Goal: Task Accomplishment & Management: Complete application form

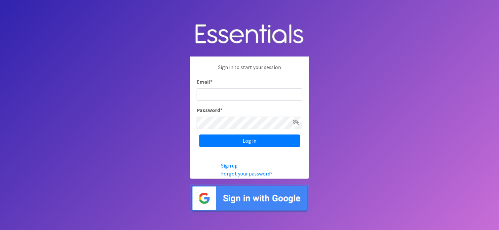
click at [225, 93] on input "Email *" at bounding box center [249, 94] width 106 height 13
type input "Cindy.Guerra@usc.salvationarmy.org"
click at [199, 134] on input "Log in" at bounding box center [249, 140] width 101 height 13
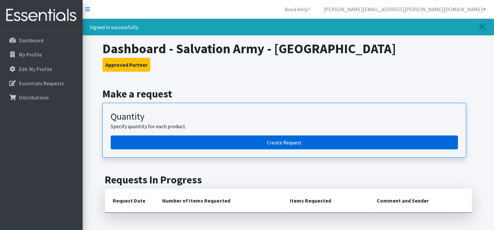
click at [260, 137] on link "Create Request" at bounding box center [284, 142] width 347 height 14
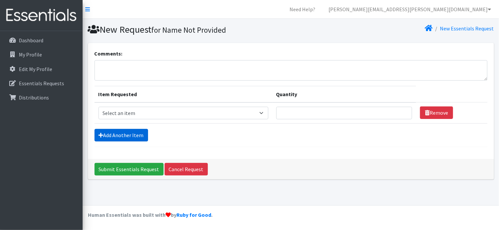
click at [128, 132] on link "Add Another Item" at bounding box center [120, 135] width 53 height 13
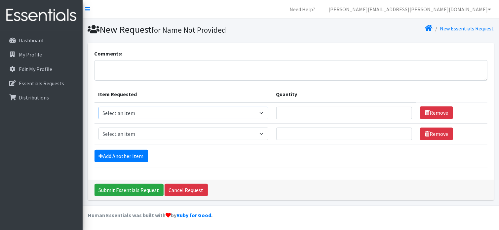
click at [263, 113] on select "Select an item Diapers - Newborn Diapers - Preemie Diapers - Size 1 Diapers - S…" at bounding box center [183, 113] width 170 height 13
select select "94"
click at [98, 107] on select "Select an item Diapers - Newborn Diapers - Preemie Diapers - Size 1 Diapers - S…" at bounding box center [183, 113] width 170 height 13
click at [304, 112] on input "Quantity" at bounding box center [344, 113] width 136 height 13
type input "100"
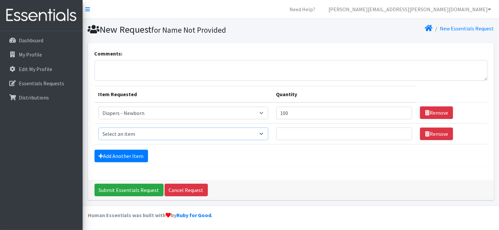
click at [263, 134] on select "Select an item Diapers - Newborn Diapers - Preemie Diapers - Size 1 Diapers - S…" at bounding box center [183, 133] width 170 height 13
select select "96"
click at [98, 127] on select "Select an item Diapers - Newborn Diapers - Preemie Diapers - Size 1 Diapers - S…" at bounding box center [183, 133] width 170 height 13
click at [289, 136] on input "Quantity" at bounding box center [344, 133] width 136 height 13
type input "100"
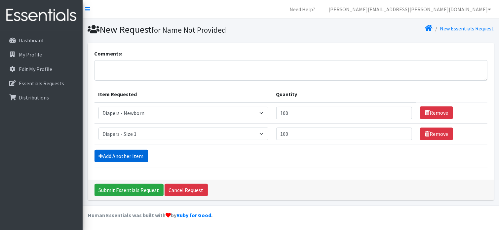
click at [136, 154] on link "Add Another Item" at bounding box center [120, 156] width 53 height 13
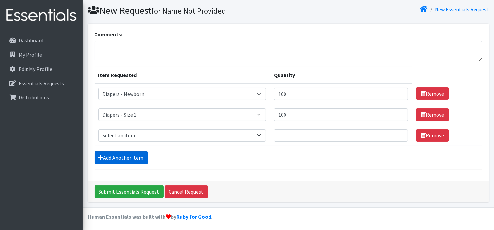
scroll to position [20, 0]
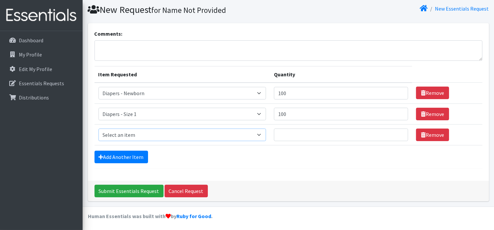
click at [263, 132] on select "Select an item Diapers - Newborn Diapers - Preemie Diapers - Size 1 Diapers - S…" at bounding box center [181, 134] width 167 height 13
select select "97"
click at [98, 128] on select "Select an item Diapers - Newborn Diapers - Preemie Diapers - Size 1 Diapers - S…" at bounding box center [181, 134] width 167 height 13
click at [279, 136] on input "Quantity" at bounding box center [341, 134] width 134 height 13
type input "100"
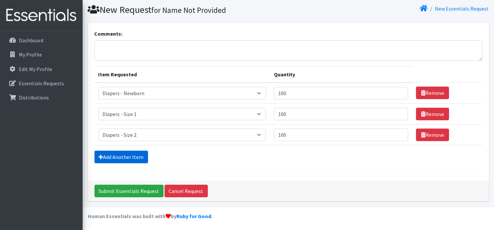
click at [100, 159] on link "Add Another Item" at bounding box center [120, 157] width 53 height 13
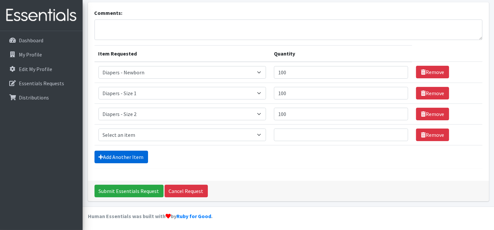
scroll to position [41, 0]
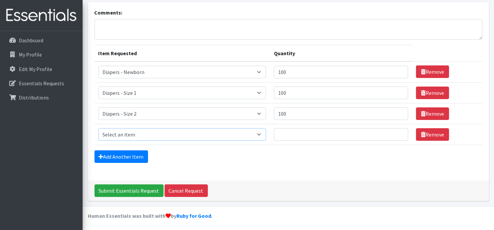
click at [261, 130] on select "Select an item Diapers - Newborn Diapers - Preemie Diapers - Size 1 Diapers - S…" at bounding box center [181, 134] width 167 height 13
select select "98"
click at [98, 128] on select "Select an item Diapers - Newborn Diapers - Preemie Diapers - Size 1 Diapers - S…" at bounding box center [181, 134] width 167 height 13
click at [290, 133] on input "Quantity" at bounding box center [341, 134] width 134 height 13
type input "200"
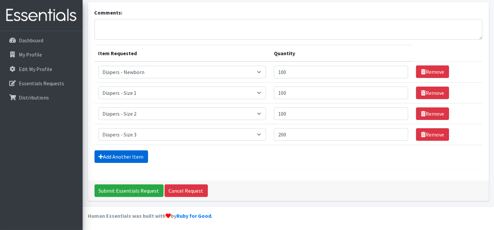
click at [118, 154] on link "Add Another Item" at bounding box center [120, 156] width 53 height 13
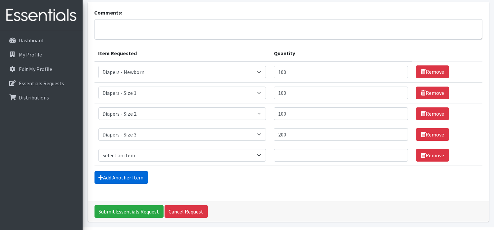
scroll to position [61, 0]
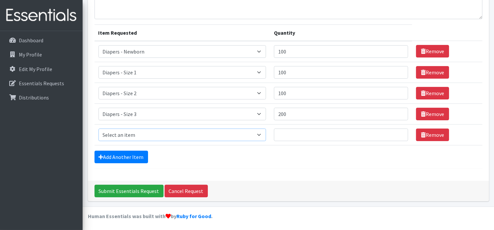
click at [260, 138] on select "Select an item Diapers - Newborn Diapers - Preemie Diapers - Size 1 Diapers - S…" at bounding box center [181, 134] width 167 height 13
select select "73"
click at [98, 128] on select "Select an item Diapers - Newborn Diapers - Preemie Diapers - Size 1 Diapers - S…" at bounding box center [181, 134] width 167 height 13
click at [293, 133] on input "Quantity" at bounding box center [341, 134] width 134 height 13
type input "200"
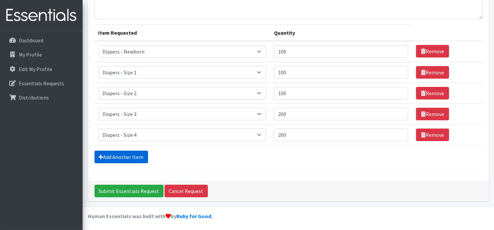
click at [131, 153] on link "Add Another Item" at bounding box center [120, 157] width 53 height 13
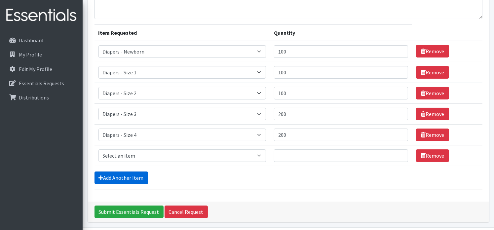
scroll to position [82, 0]
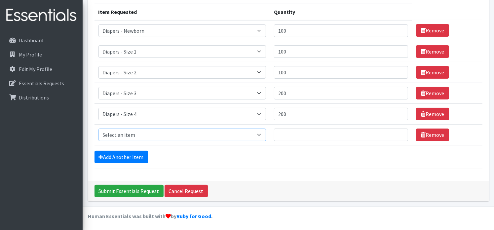
click at [264, 133] on select "Select an item Diapers - Newborn Diapers - Preemie Diapers - Size 1 Diapers - S…" at bounding box center [181, 134] width 167 height 13
select select "74"
click at [98, 128] on select "Select an item Diapers - Newborn Diapers - Preemie Diapers - Size 1 Diapers - S…" at bounding box center [181, 134] width 167 height 13
click at [287, 136] on input "Quantity" at bounding box center [341, 134] width 134 height 13
type input "200"
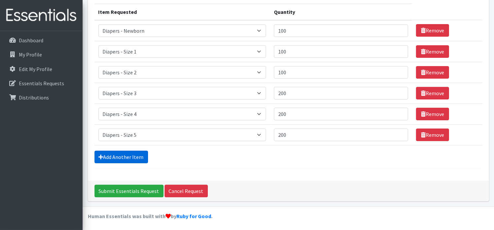
click at [140, 156] on link "Add Another Item" at bounding box center [120, 157] width 53 height 13
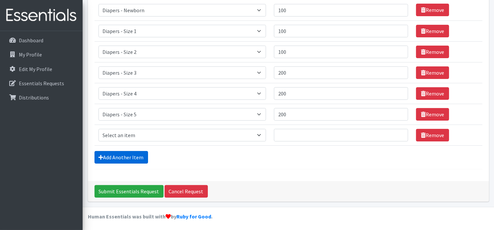
scroll to position [103, 0]
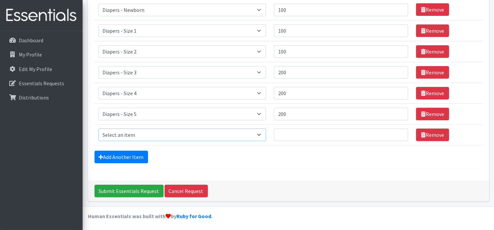
click at [261, 135] on select "Select an item Diapers - Newborn Diapers - Preemie Diapers - Size 1 Diapers - S…" at bounding box center [181, 134] width 167 height 13
select select "75"
click at [98, 128] on select "Select an item Diapers - Newborn Diapers - Preemie Diapers - Size 1 Diapers - S…" at bounding box center [181, 134] width 167 height 13
click at [295, 136] on input "Quantity" at bounding box center [341, 134] width 134 height 13
type input "200"
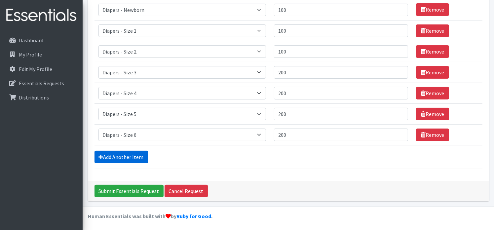
click at [119, 153] on link "Add Another Item" at bounding box center [120, 157] width 53 height 13
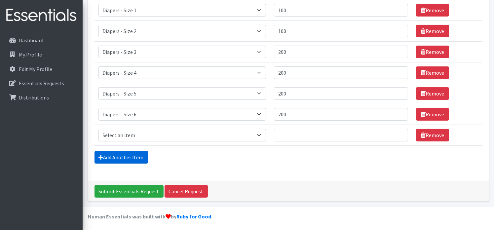
scroll to position [124, 0]
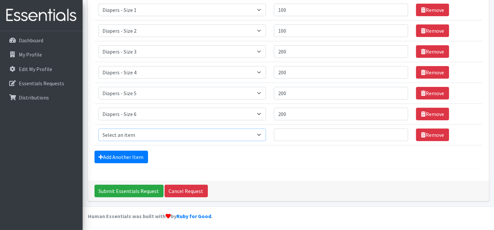
click at [260, 133] on select "Select an item Diapers - Newborn Diapers - Preemie Diapers - Size 1 Diapers - S…" at bounding box center [181, 134] width 167 height 13
select select "15080"
click at [98, 128] on select "Select an item Diapers - Newborn Diapers - Preemie Diapers - Size 1 Diapers - S…" at bounding box center [181, 134] width 167 height 13
click at [285, 131] on input "Quantity" at bounding box center [341, 134] width 134 height 13
type input "100"
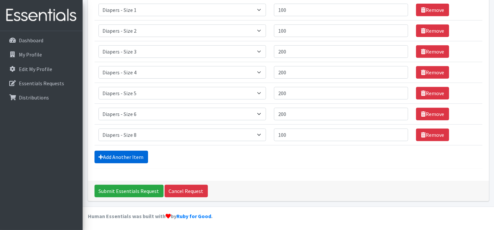
click at [112, 156] on link "Add Another Item" at bounding box center [120, 157] width 53 height 13
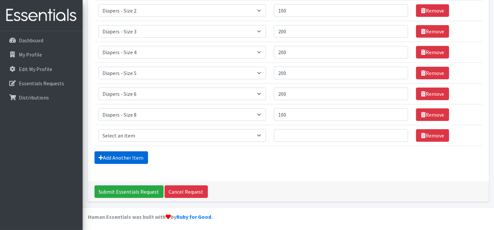
scroll to position [144, 0]
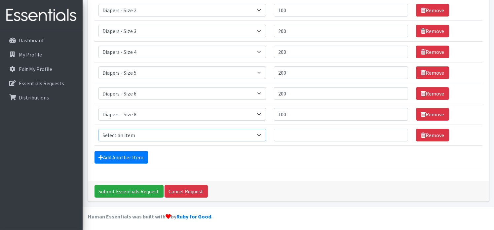
click at [263, 137] on select "Select an item Diapers - Newborn Diapers - Preemie Diapers - Size 1 Diapers - S…" at bounding box center [181, 135] width 167 height 13
select select "1750"
click at [98, 129] on select "Select an item Diapers - Newborn Diapers - Preemie Diapers - Size 1 Diapers - S…" at bounding box center [181, 135] width 167 height 13
click at [284, 135] on input "Quantity" at bounding box center [341, 135] width 134 height 13
type input "100"
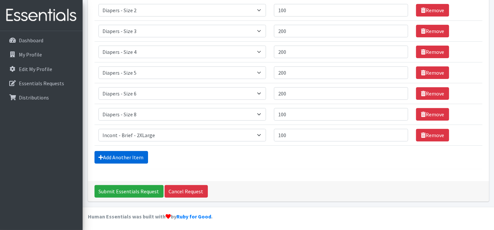
click at [133, 156] on link "Add Another Item" at bounding box center [120, 157] width 53 height 13
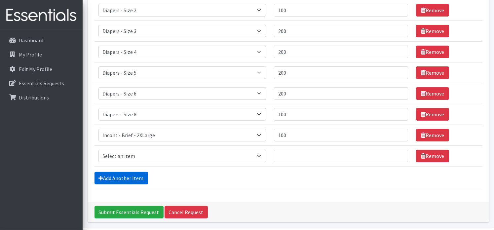
scroll to position [165, 0]
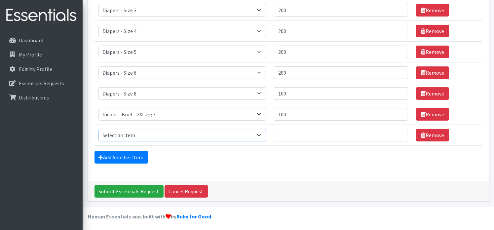
click at [259, 134] on select "Select an item Diapers - Newborn Diapers - Preemie Diapers - Size 1 Diapers - S…" at bounding box center [181, 135] width 167 height 13
select select "12731"
click at [98, 129] on select "Select an item Diapers - Newborn Diapers - Preemie Diapers - Size 1 Diapers - S…" at bounding box center [181, 135] width 167 height 13
click at [283, 133] on input "Quantity" at bounding box center [341, 135] width 134 height 13
type input "100"
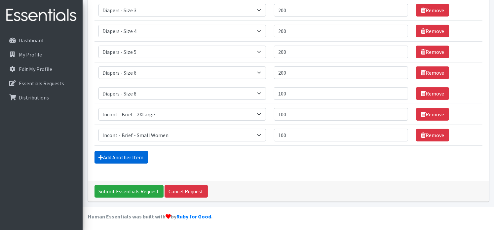
click at [125, 161] on link "Add Another Item" at bounding box center [120, 157] width 53 height 13
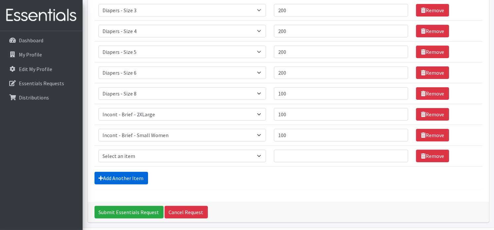
scroll to position [186, 0]
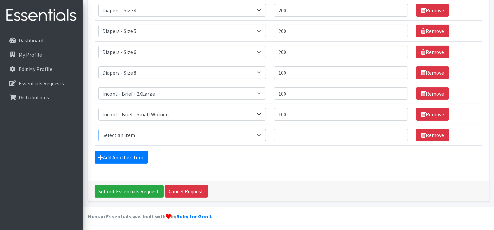
click at [263, 134] on select "Select an item Diapers - Newborn Diapers - Preemie Diapers - Size 1 Diapers - S…" at bounding box center [181, 135] width 167 height 13
select select "106"
click at [98, 129] on select "Select an item Diapers - Newborn Diapers - Preemie Diapers - Size 1 Diapers - S…" at bounding box center [181, 135] width 167 height 13
click at [279, 133] on input "Quantity" at bounding box center [341, 135] width 134 height 13
type input "100"
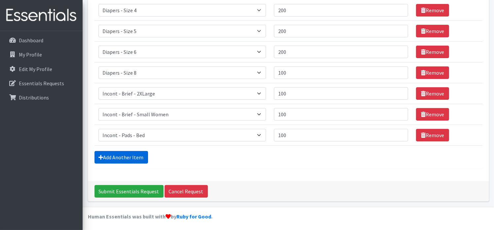
click at [130, 156] on link "Add Another Item" at bounding box center [120, 157] width 53 height 13
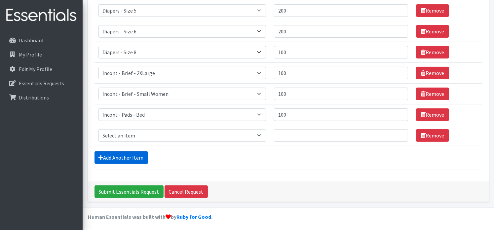
scroll to position [207, 0]
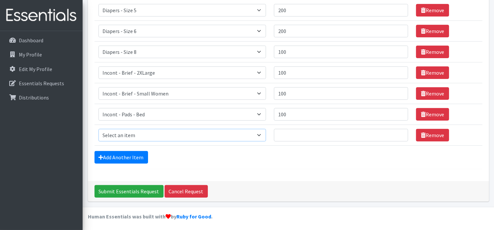
click at [257, 135] on select "Select an item Diapers - Newborn Diapers - Preemie Diapers - Size 1 Diapers - S…" at bounding box center [181, 135] width 167 height 13
select select "12734"
click at [98, 129] on select "Select an item Diapers - Newborn Diapers - Preemie Diapers - Size 1 Diapers - S…" at bounding box center [181, 135] width 167 height 13
click at [282, 132] on input "Quantity" at bounding box center [341, 135] width 134 height 13
type input "100"
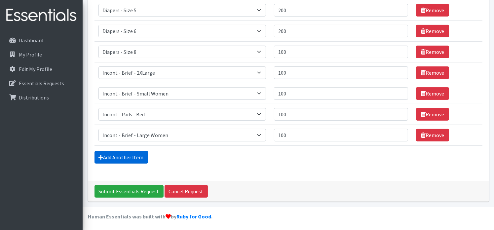
click at [133, 153] on link "Add Another Item" at bounding box center [120, 157] width 53 height 13
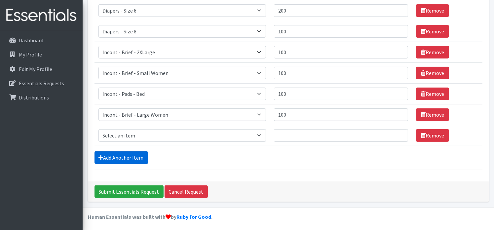
scroll to position [227, 0]
click at [259, 136] on select "Select an item Diapers - Newborn Diapers - Preemie Diapers - Size 1 Diapers - S…" at bounding box center [181, 135] width 167 height 13
select select "12729"
click at [98, 129] on select "Select an item Diapers - Newborn Diapers - Preemie Diapers - Size 1 Diapers - S…" at bounding box center [181, 135] width 167 height 13
click at [288, 135] on input "Quantity" at bounding box center [341, 135] width 134 height 13
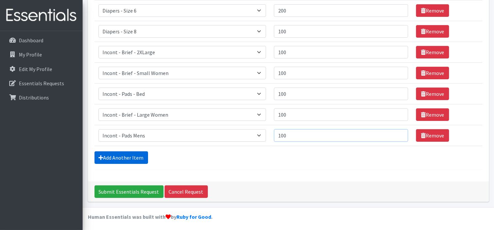
type input "100"
click at [122, 153] on link "Add Another Item" at bounding box center [120, 157] width 53 height 13
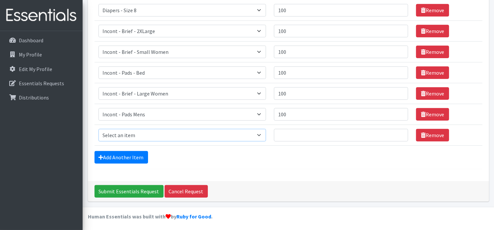
click at [259, 134] on select "Select an item Diapers - Newborn Diapers - Preemie Diapers - Size 1 Diapers - S…" at bounding box center [181, 135] width 167 height 13
select select "12730"
click at [98, 129] on select "Select an item Diapers - Newborn Diapers - Preemie Diapers - Size 1 Diapers - S…" at bounding box center [181, 135] width 167 height 13
click at [290, 129] on input "Quantity" at bounding box center [341, 135] width 134 height 13
type input "100"
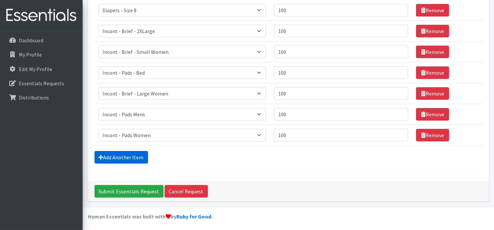
click at [123, 153] on link "Add Another Item" at bounding box center [120, 157] width 53 height 13
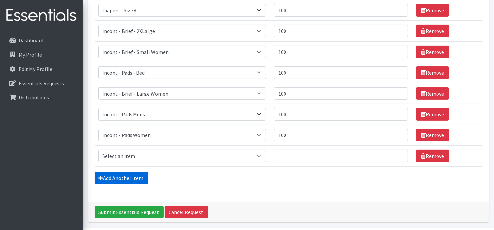
scroll to position [269, 0]
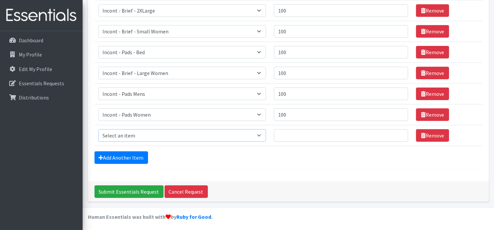
click at [261, 135] on select "Select an item Diapers - Newborn Diapers - Preemie Diapers - Size 1 Diapers - S…" at bounding box center [181, 135] width 167 height 13
select select "4021"
click at [98, 129] on select "Select an item Diapers - Newborn Diapers - Preemie Diapers - Size 1 Diapers - S…" at bounding box center [181, 135] width 167 height 13
click at [283, 134] on input "Quantity" at bounding box center [341, 135] width 134 height 13
type input "100"
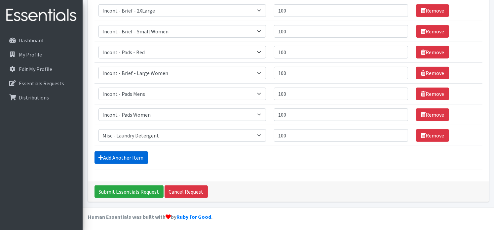
click at [124, 160] on link "Add Another Item" at bounding box center [120, 157] width 53 height 13
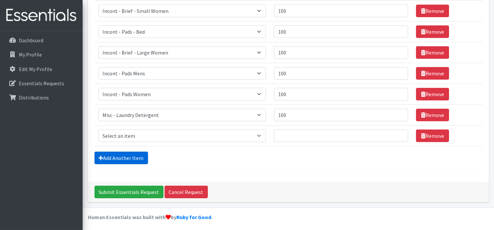
scroll to position [290, 0]
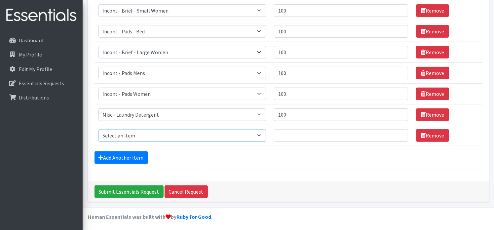
click at [260, 131] on select "Select an item Diapers - Newborn Diapers - Preemie Diapers - Size 1 Diapers - S…" at bounding box center [181, 135] width 167 height 13
select select "8892"
click at [98, 129] on select "Select an item Diapers - Newborn Diapers - Preemie Diapers - Size 1 Diapers - S…" at bounding box center [181, 135] width 167 height 13
click at [283, 136] on input "Quantity" at bounding box center [341, 135] width 134 height 13
type input "20"
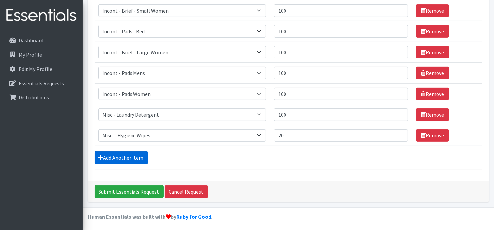
click at [129, 156] on link "Add Another Item" at bounding box center [120, 157] width 53 height 13
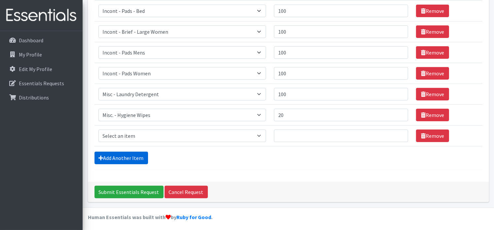
scroll to position [310, 0]
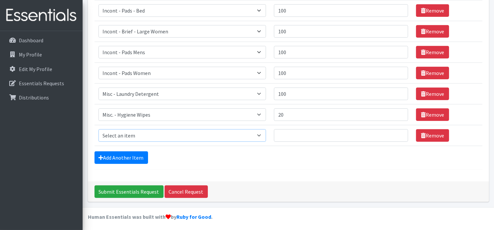
click at [263, 135] on select "Select an item Diapers - Newborn Diapers - Preemie Diapers - Size 1 Diapers - S…" at bounding box center [181, 135] width 167 height 13
select select "14366"
click at [98, 129] on select "Select an item Diapers - Newborn Diapers - Preemie Diapers - Size 1 Diapers - S…" at bounding box center [181, 135] width 167 height 13
click at [289, 130] on input "Quantity" at bounding box center [341, 135] width 134 height 13
type input "20"
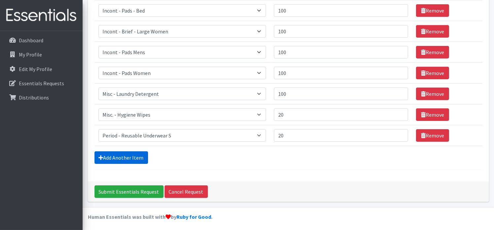
click at [137, 157] on link "Add Another Item" at bounding box center [120, 157] width 53 height 13
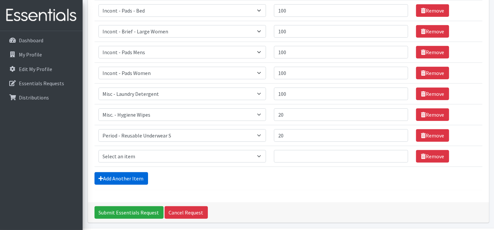
scroll to position [331, 0]
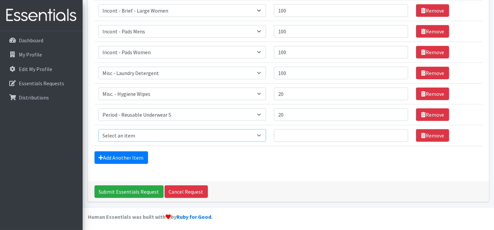
click at [262, 133] on select "Select an item Diapers - Newborn Diapers - Preemie Diapers - Size 1 Diapers - S…" at bounding box center [181, 135] width 167 height 13
select select "12107"
click at [98, 129] on select "Select an item Diapers - Newborn Diapers - Preemie Diapers - Size 1 Diapers - S…" at bounding box center [181, 135] width 167 height 13
click at [283, 131] on input "Quantity" at bounding box center [341, 135] width 134 height 13
type input "20"
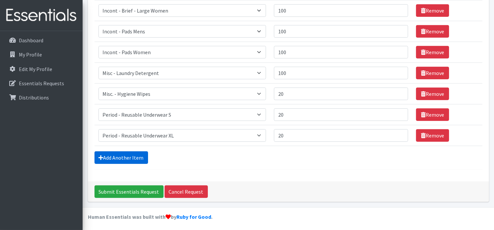
click at [136, 156] on link "Add Another Item" at bounding box center [120, 157] width 53 height 13
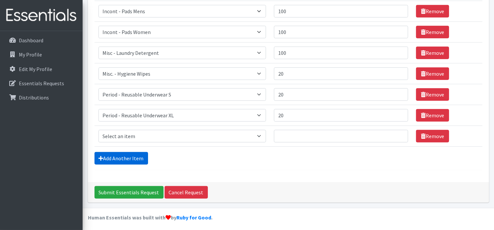
scroll to position [352, 0]
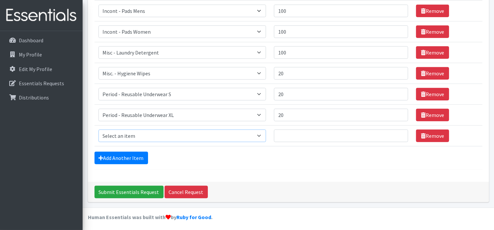
click at [260, 133] on select "Select an item Diapers - Newborn Diapers - Preemie Diapers - Size 1 Diapers - S…" at bounding box center [181, 135] width 167 height 13
select select "9067"
click at [98, 129] on select "Select an item Diapers - Newborn Diapers - Preemie Diapers - Size 1 Diapers - S…" at bounding box center [181, 135] width 167 height 13
click at [289, 135] on input "Quantity" at bounding box center [341, 135] width 134 height 13
type input "50"
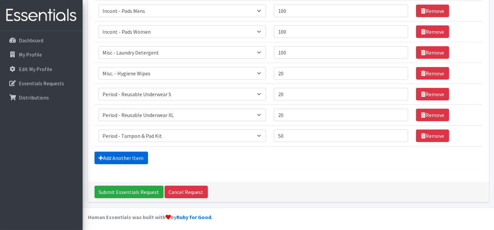
click at [110, 159] on link "Add Another Item" at bounding box center [120, 158] width 53 height 13
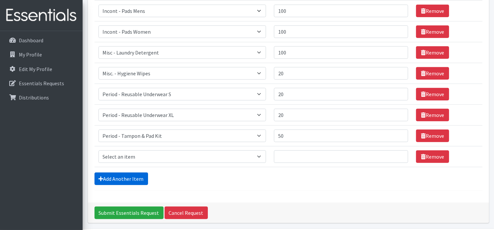
scroll to position [372, 0]
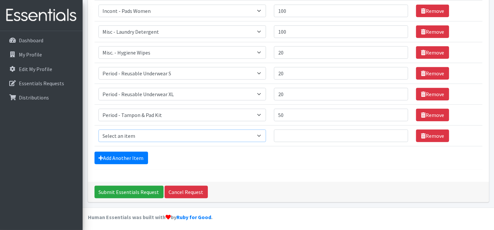
click at [264, 133] on select "Select an item Diapers - Newborn Diapers - Preemie Diapers - Size 1 Diapers - S…" at bounding box center [181, 135] width 167 height 13
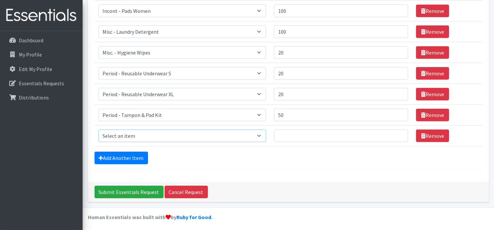
select select "79"
click at [98, 129] on select "Select an item Diapers - Newborn Diapers - Preemie Diapers - Size 1 Diapers - S…" at bounding box center [181, 135] width 167 height 13
click at [284, 132] on input "Quantity" at bounding box center [341, 135] width 134 height 13
type input "150"
click at [125, 158] on link "Add Another Item" at bounding box center [120, 158] width 53 height 13
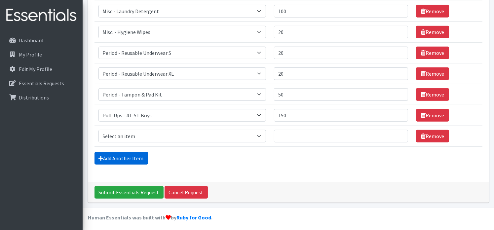
scroll to position [393, 0]
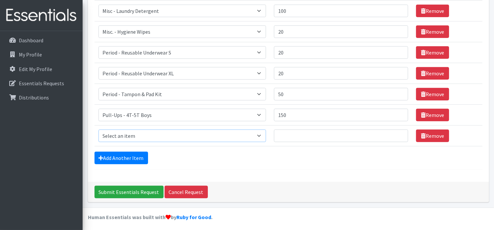
click at [264, 136] on select "Select an item Diapers - Newborn Diapers - Preemie Diapers - Size 1 Diapers - S…" at bounding box center [181, 135] width 167 height 13
select select "1302"
click at [98, 129] on select "Select an item Diapers - Newborn Diapers - Preemie Diapers - Size 1 Diapers - S…" at bounding box center [181, 135] width 167 height 13
click at [285, 132] on input "Quantity" at bounding box center [341, 135] width 134 height 13
type input "150"
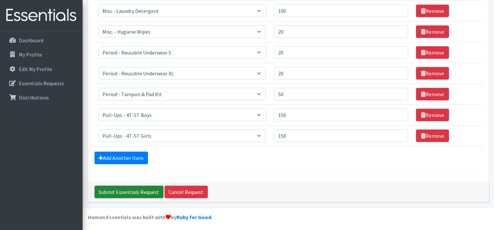
click at [134, 192] on input "Submit Essentials Request" at bounding box center [128, 192] width 69 height 13
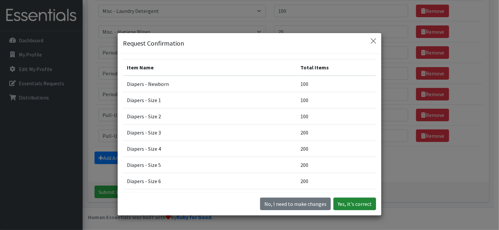
click at [353, 206] on button "Yes, it's correct" at bounding box center [354, 203] width 43 height 13
